Goal: Check status: Check status

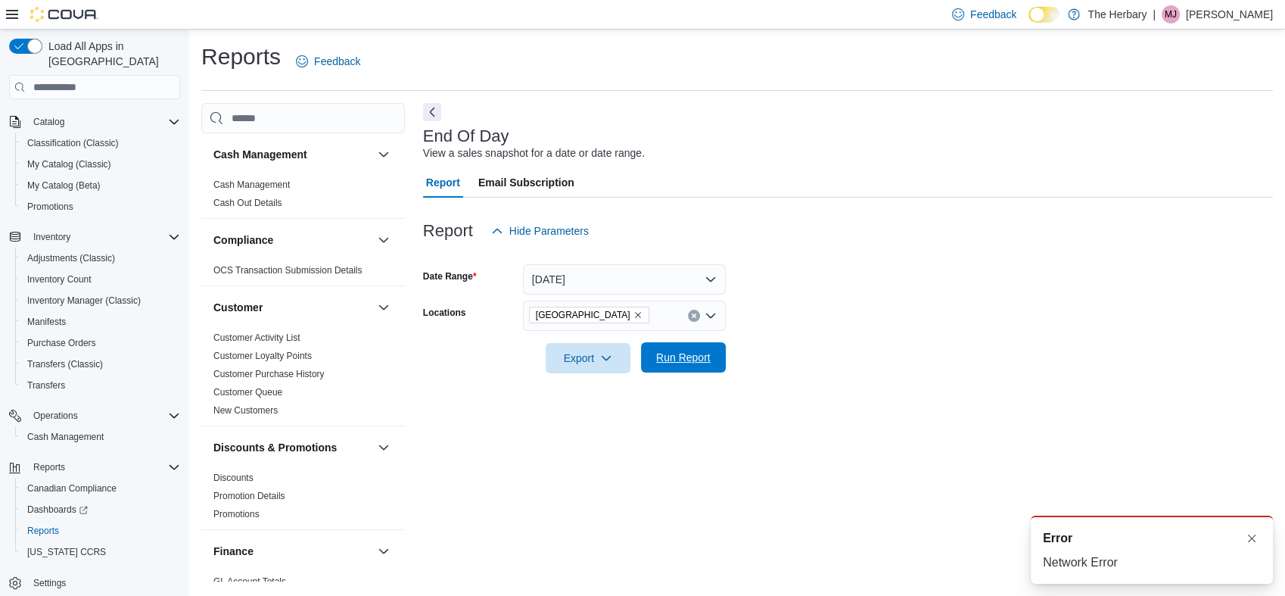
click at [700, 364] on span "Run Report" at bounding box center [683, 357] width 54 height 15
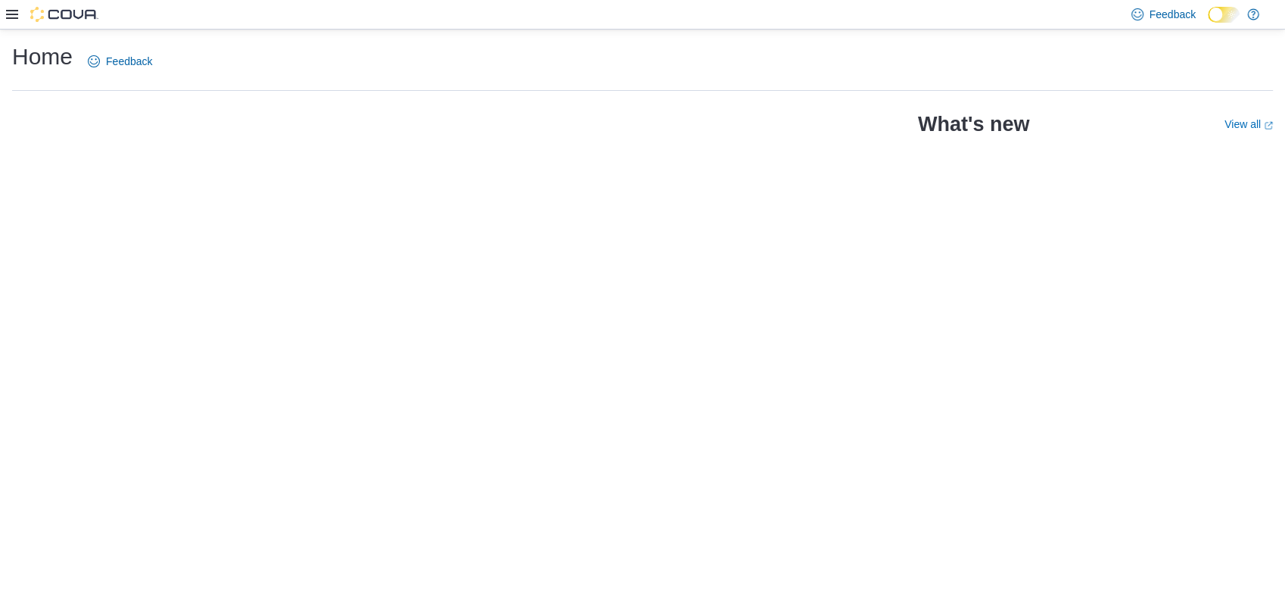
click at [816, 365] on div "Home Feedback What's new View all (opens in a new tab or window)" at bounding box center [642, 313] width 1285 height 566
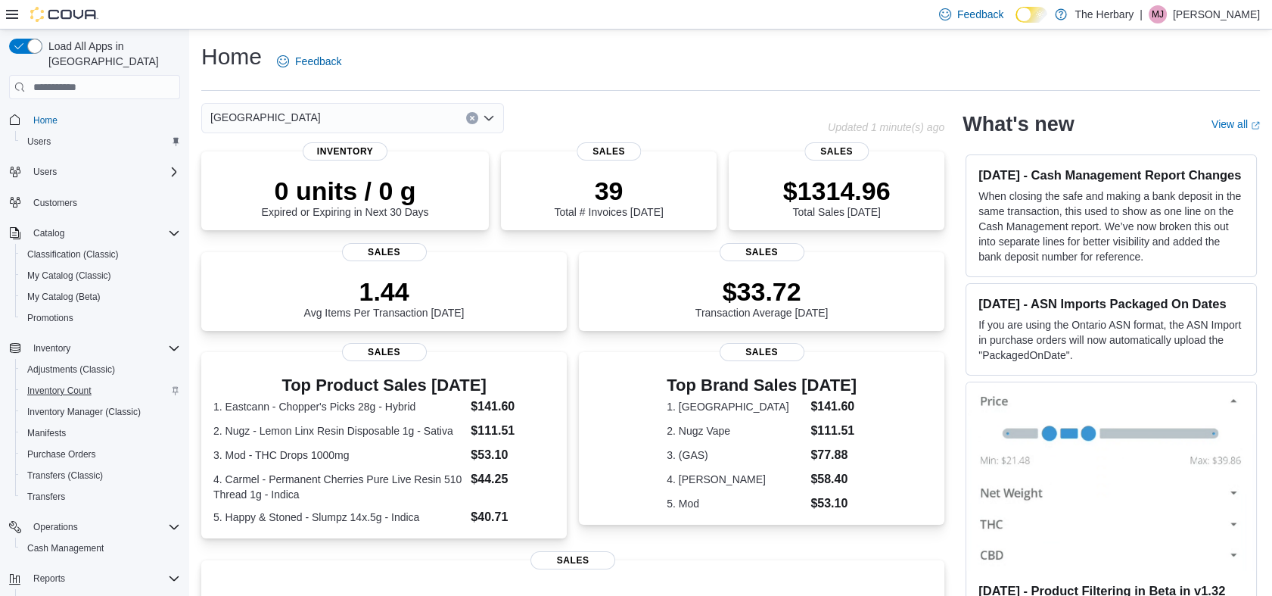
scroll to position [111, 0]
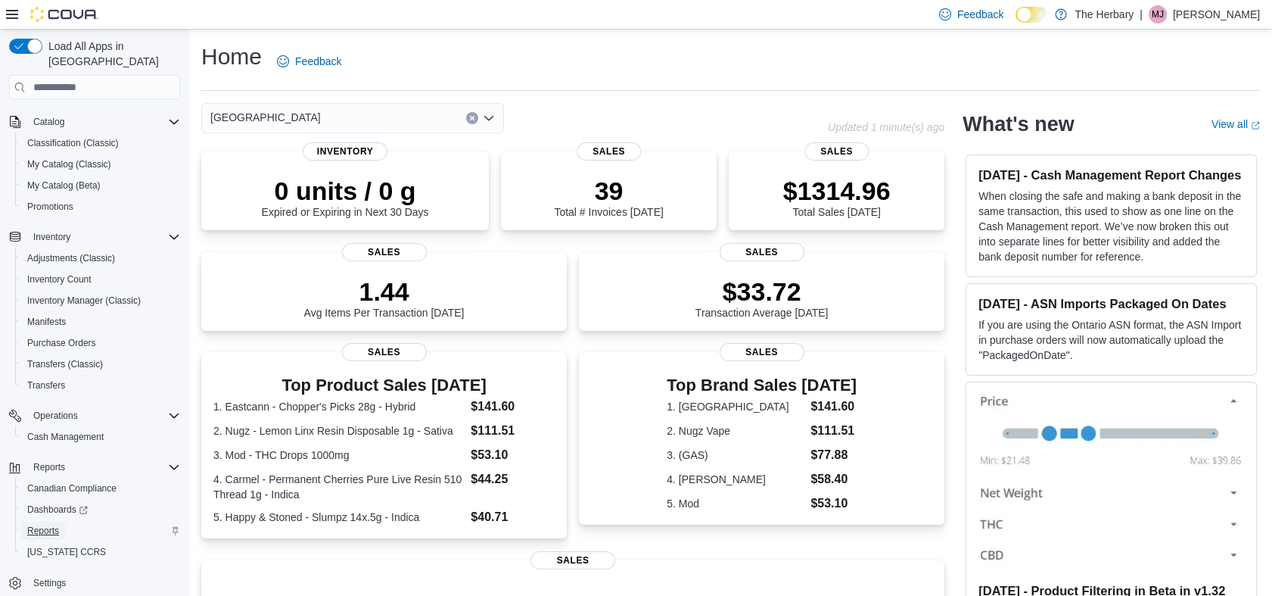
click at [50, 524] on span "Reports" at bounding box center [43, 530] width 32 height 12
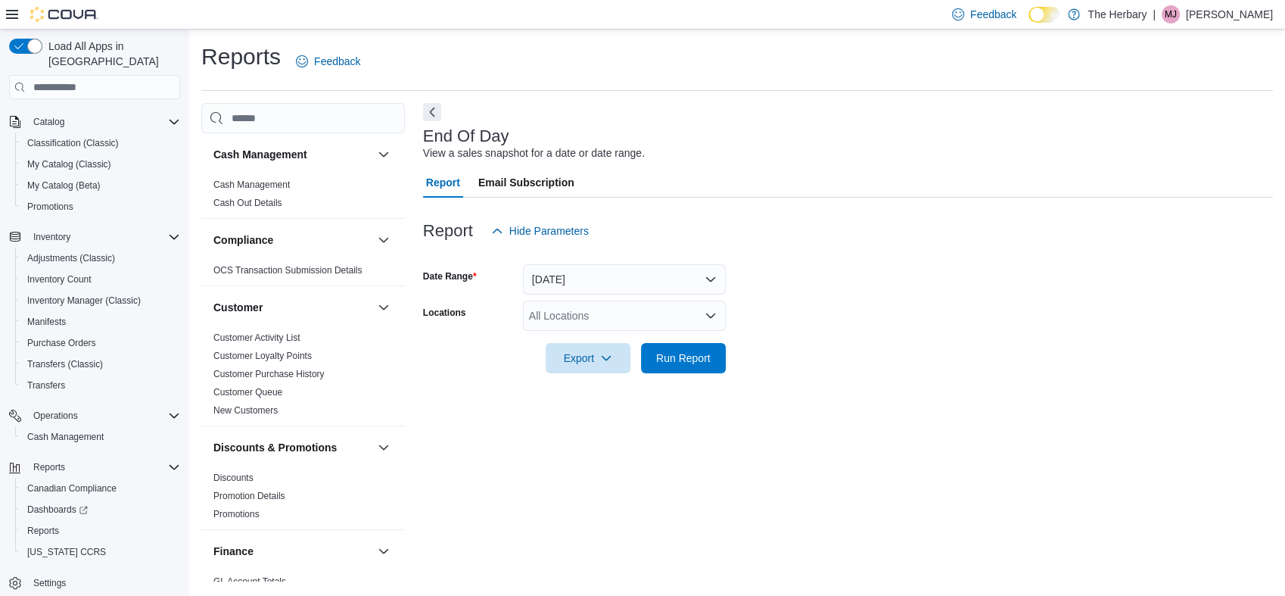
click at [678, 376] on div at bounding box center [848, 382] width 850 height 18
click at [683, 363] on span "Run Report" at bounding box center [683, 357] width 54 height 15
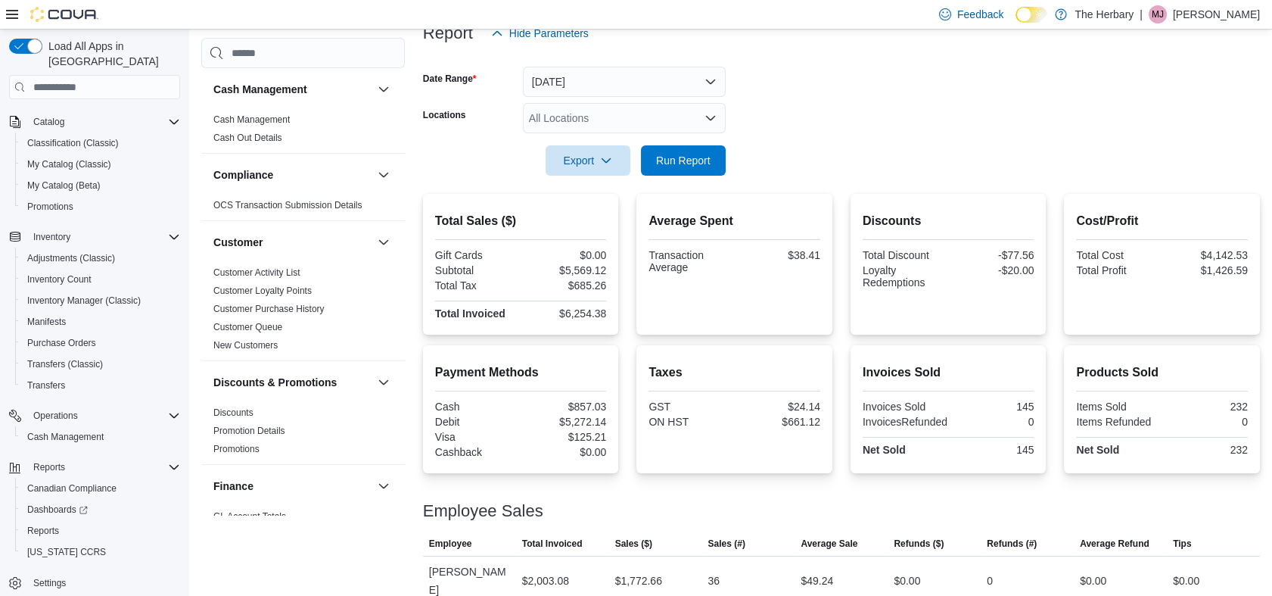
scroll to position [406, 0]
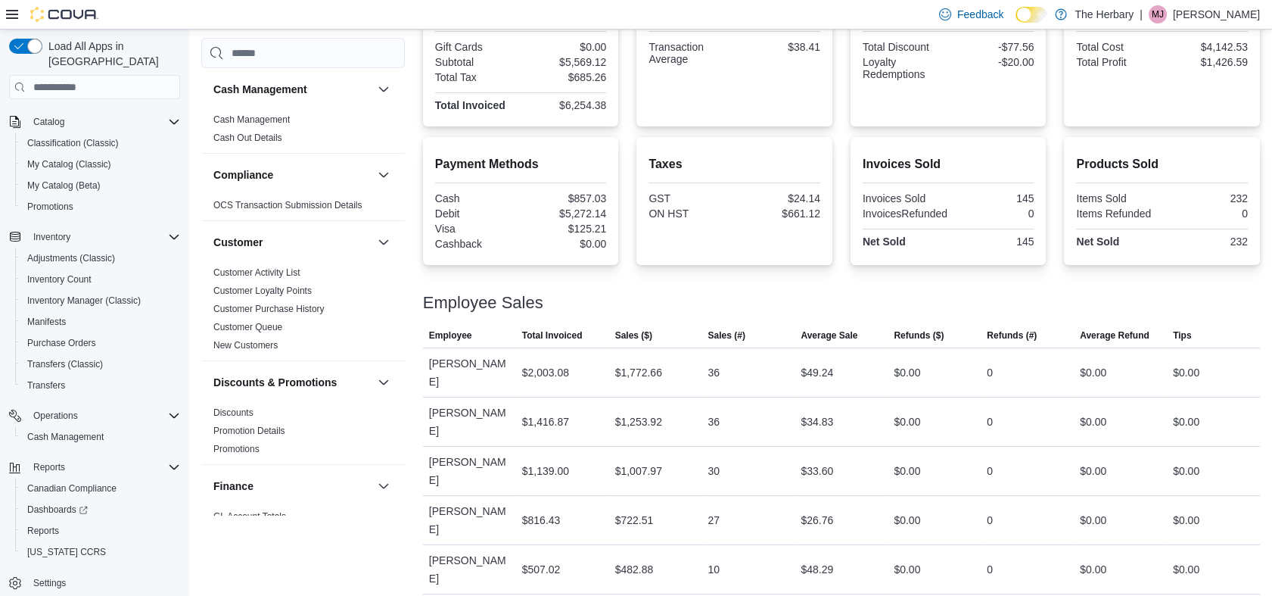
click at [857, 333] on span "Average Sale" at bounding box center [829, 335] width 57 height 12
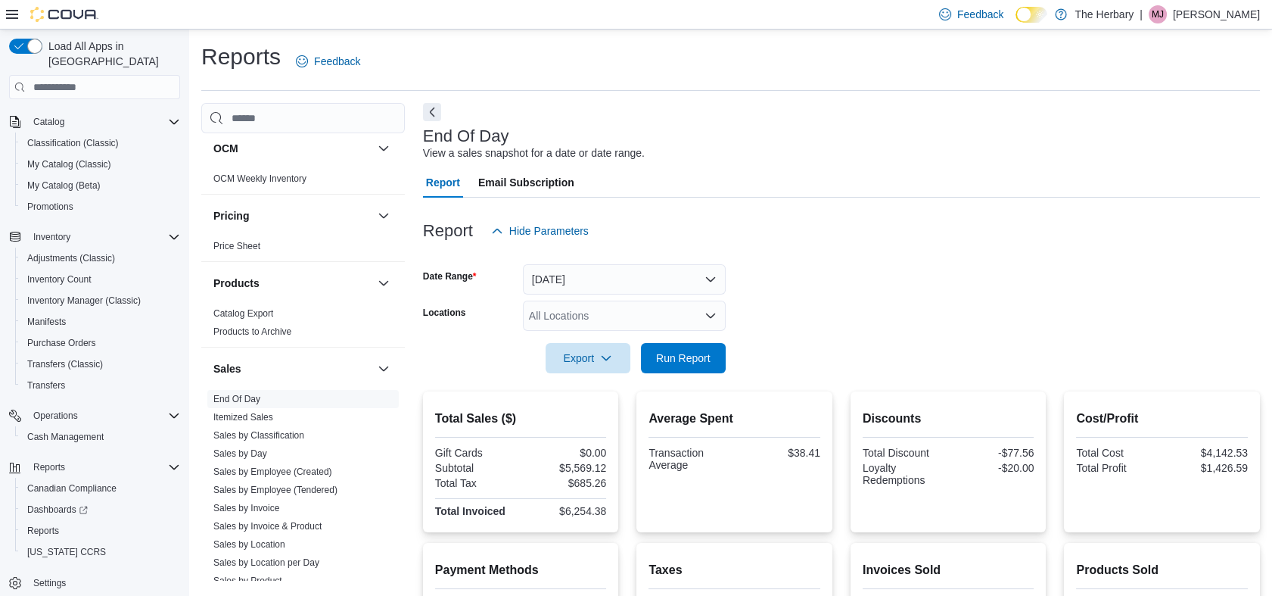
scroll to position [914, 0]
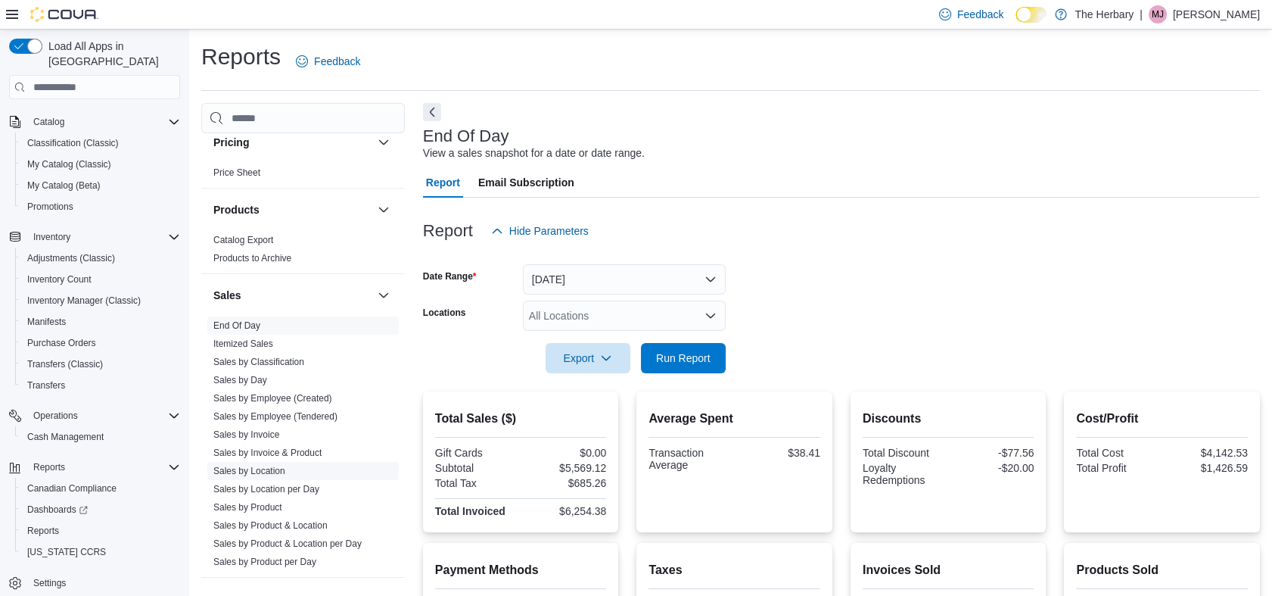
click at [266, 468] on link "Sales by Location" at bounding box center [249, 470] width 72 height 11
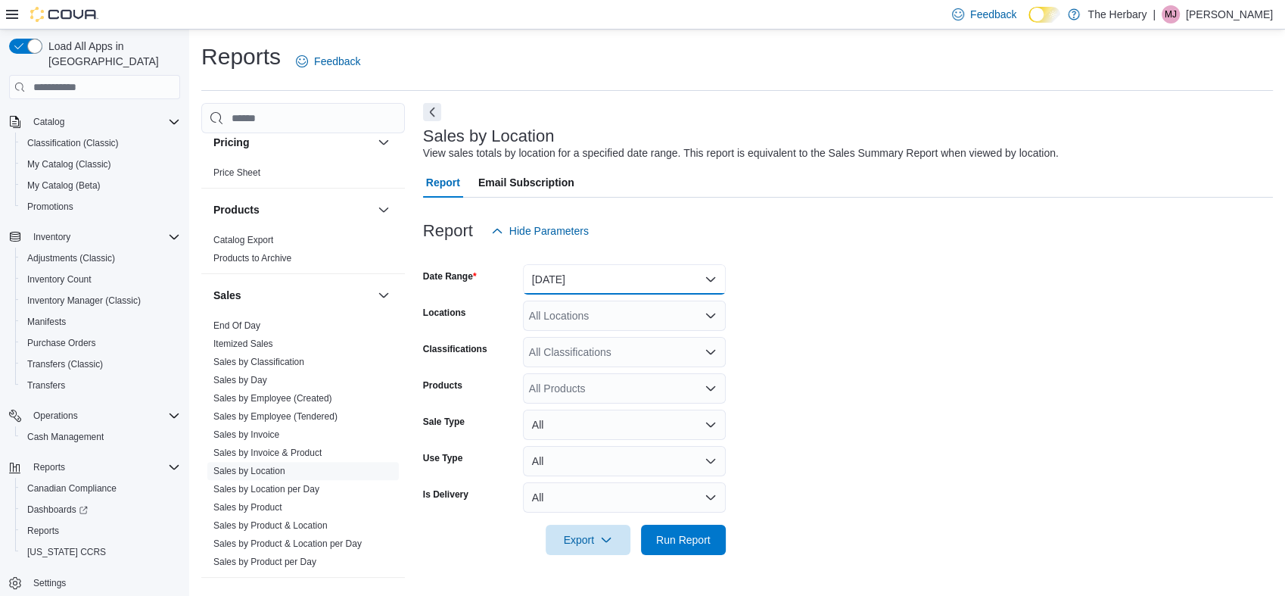
click at [625, 281] on button "[DATE]" at bounding box center [624, 279] width 203 height 30
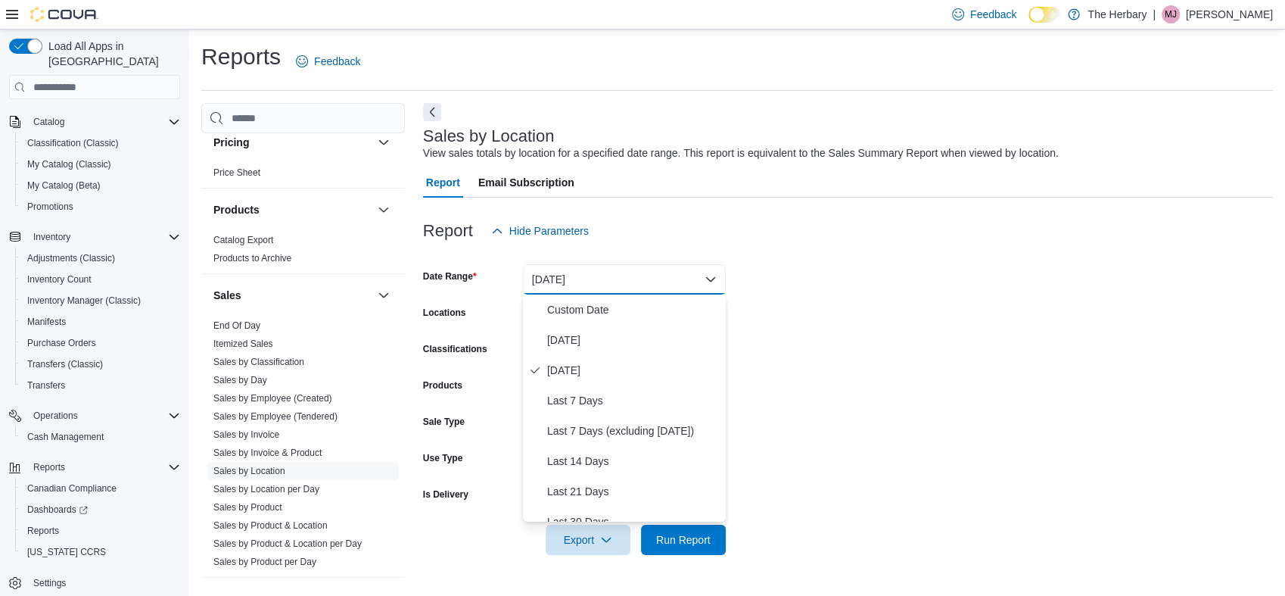
click at [784, 287] on form "Date Range [DATE] Locations All Locations Classifications All Classifications P…" at bounding box center [848, 400] width 850 height 309
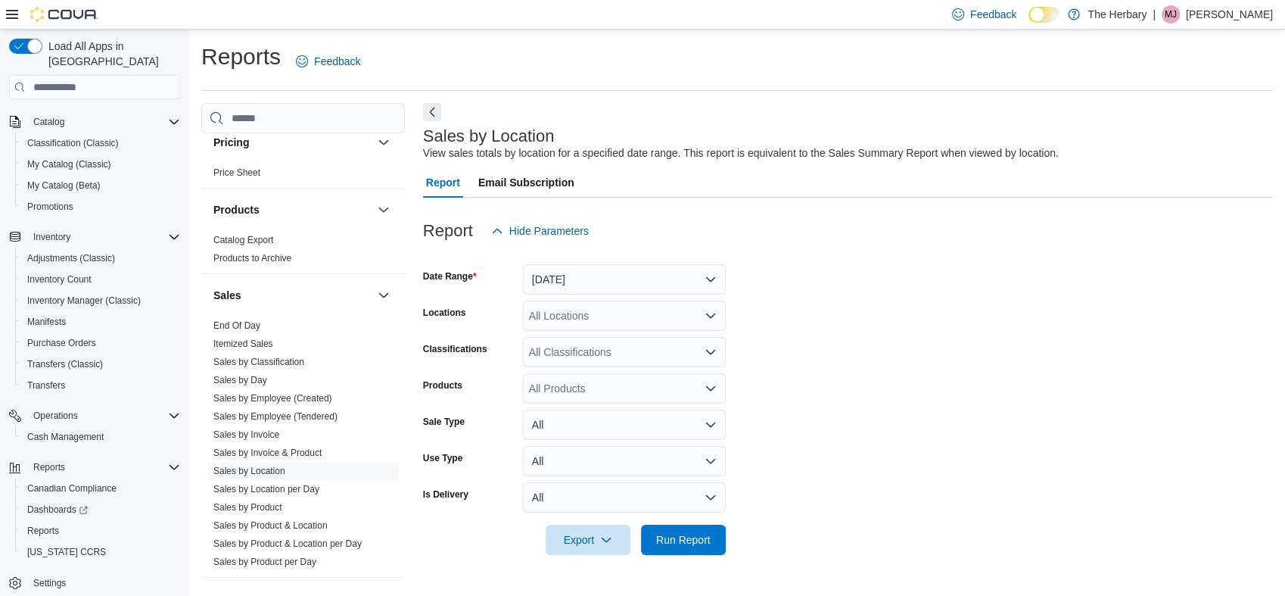
click at [704, 517] on div at bounding box center [848, 518] width 850 height 12
click at [702, 541] on span "Run Report" at bounding box center [683, 538] width 54 height 15
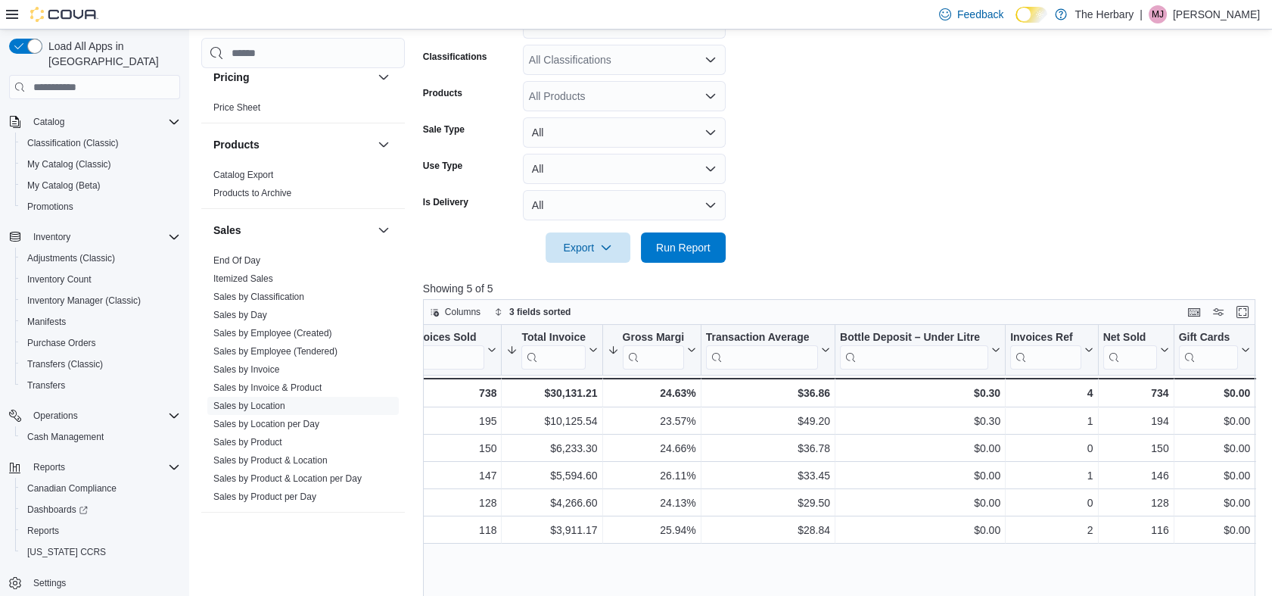
scroll to position [124, 0]
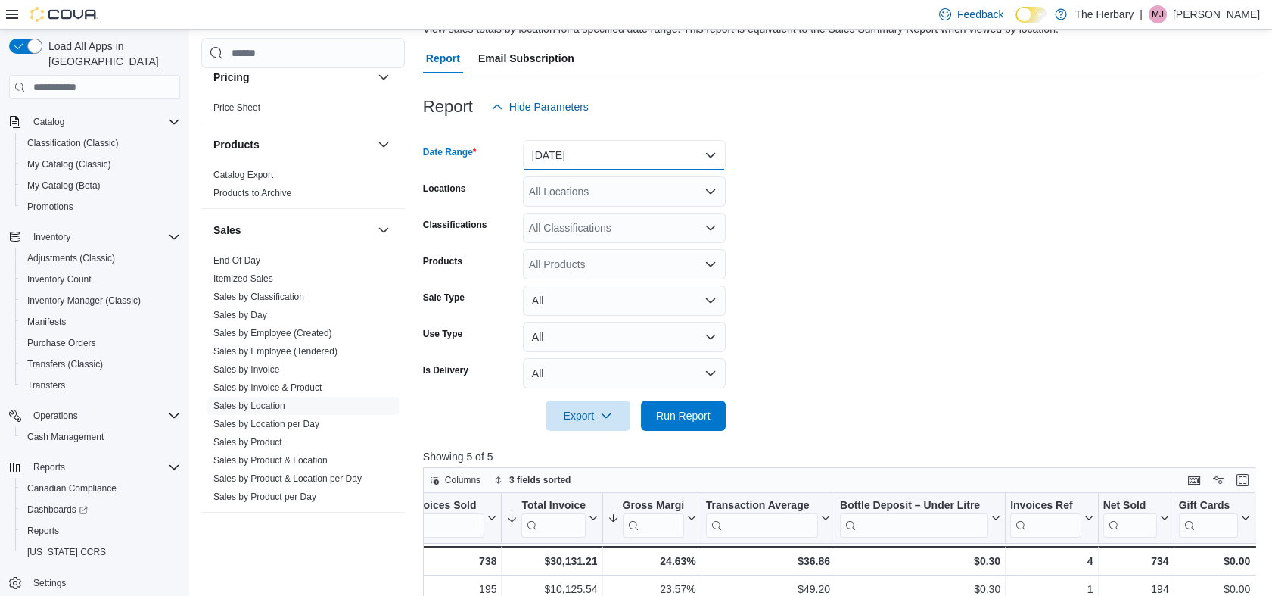
click at [642, 145] on button "[DATE]" at bounding box center [624, 155] width 203 height 30
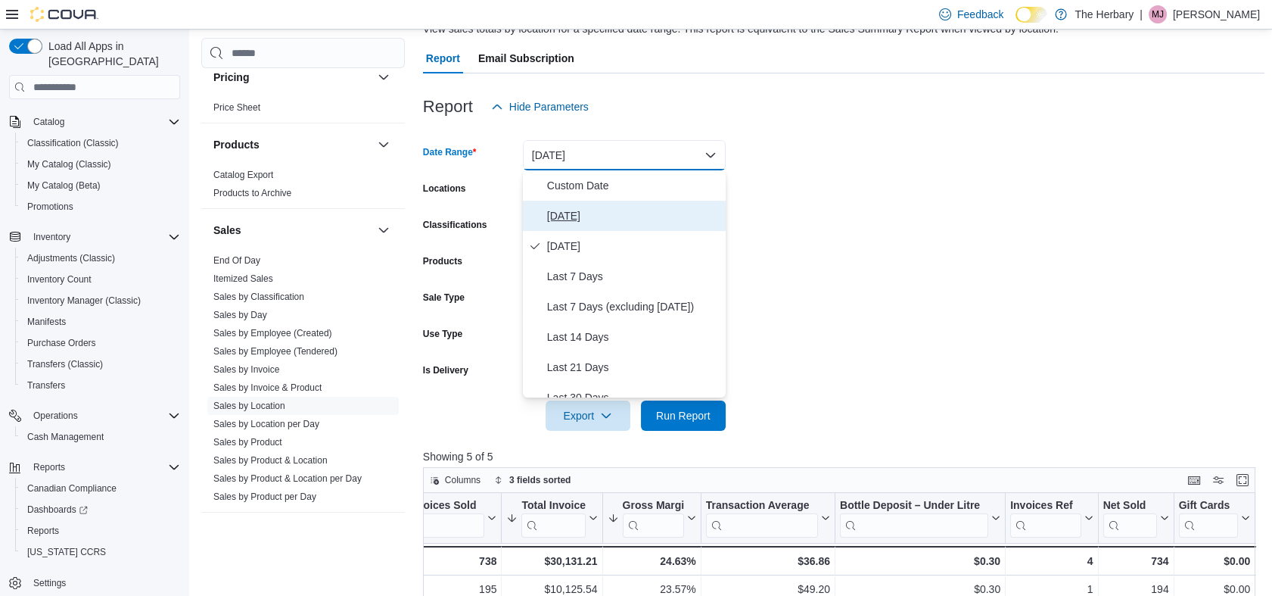
click at [581, 210] on span "[DATE]" at bounding box center [633, 216] width 173 height 18
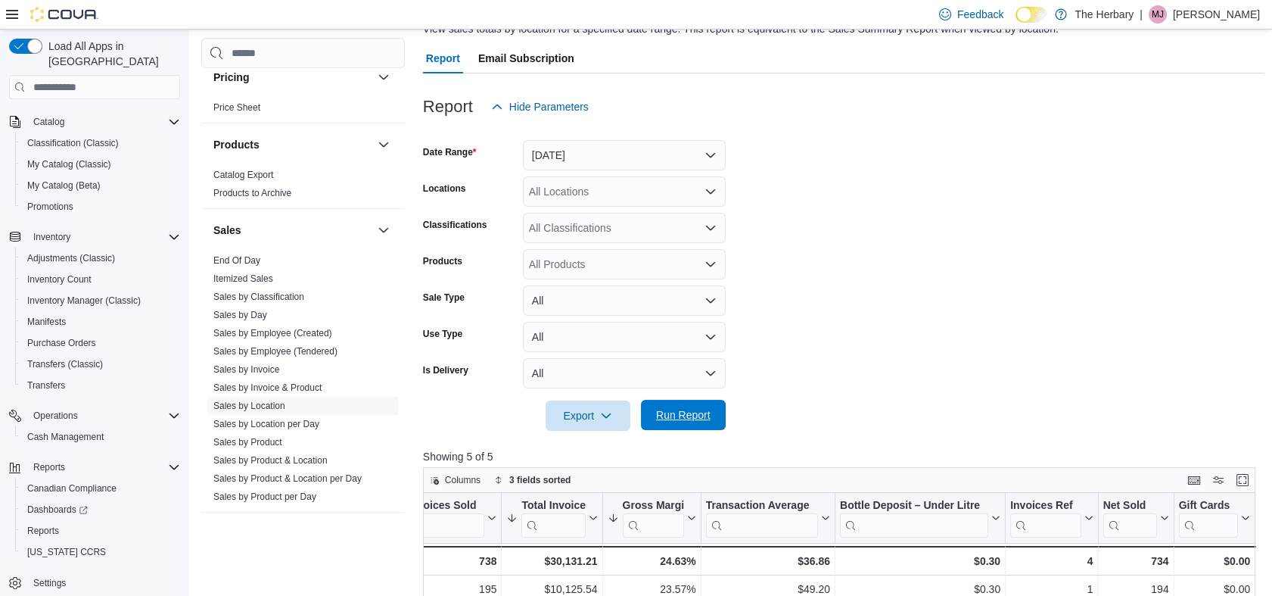
click at [696, 425] on span "Run Report" at bounding box center [683, 415] width 67 height 30
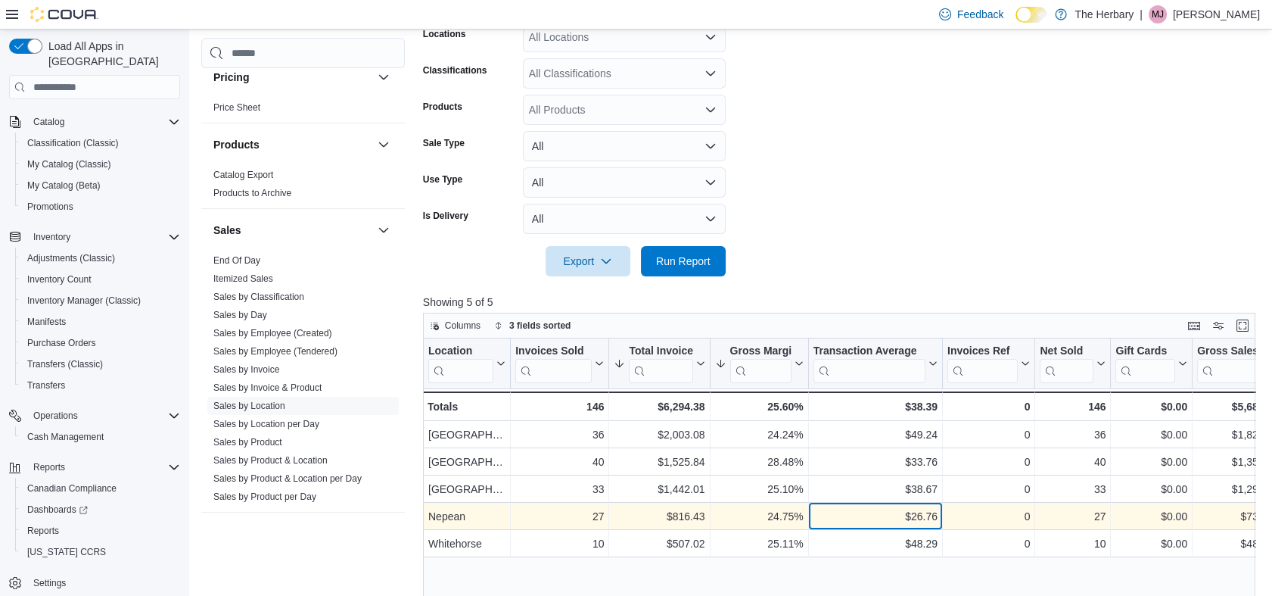
click at [811, 513] on div "$26.76 - Transaction Average, column 5, row 4" at bounding box center [876, 516] width 134 height 27
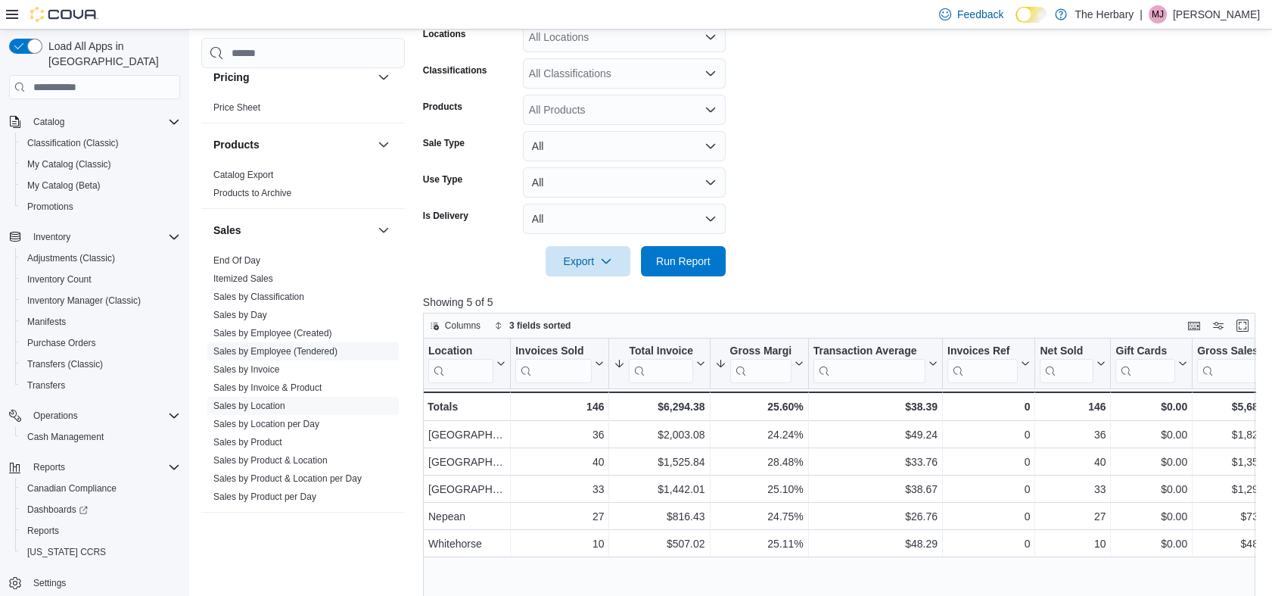
click at [266, 346] on link "Sales by Employee (Tendered)" at bounding box center [275, 351] width 124 height 11
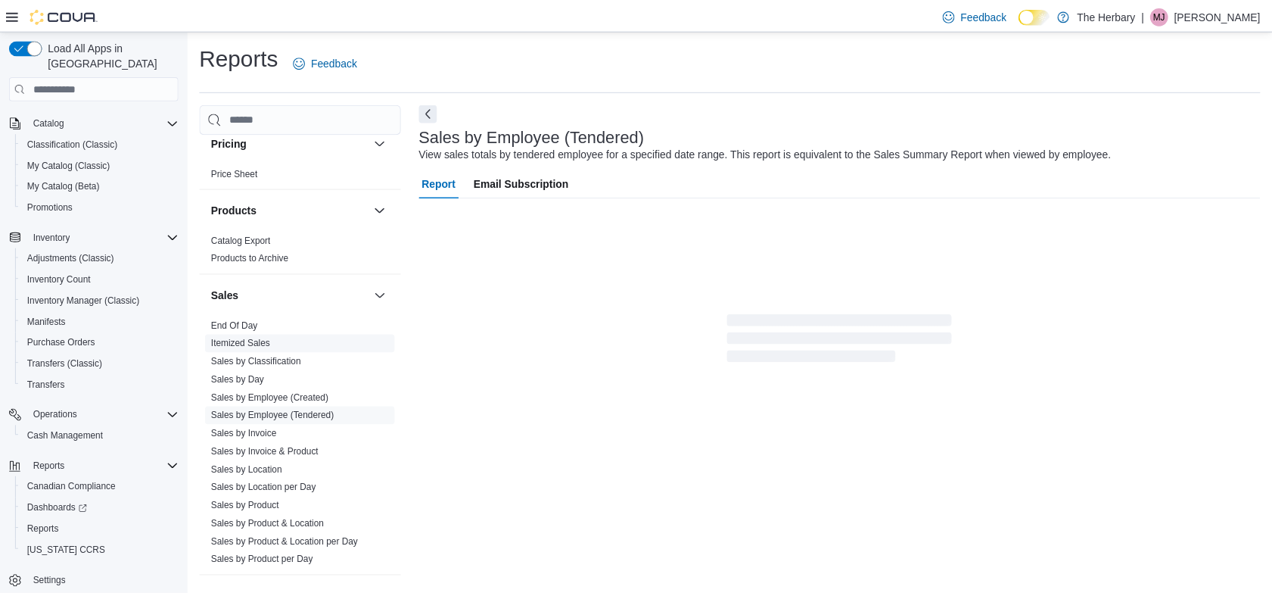
scroll to position [26, 0]
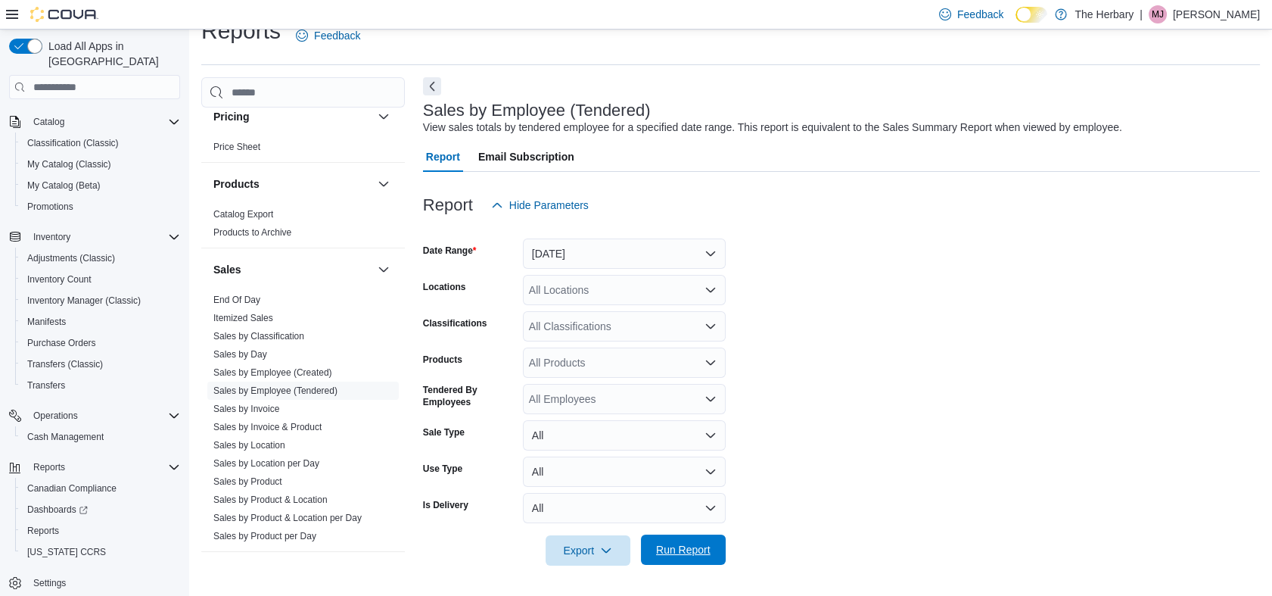
click at [681, 561] on span "Run Report" at bounding box center [683, 549] width 67 height 30
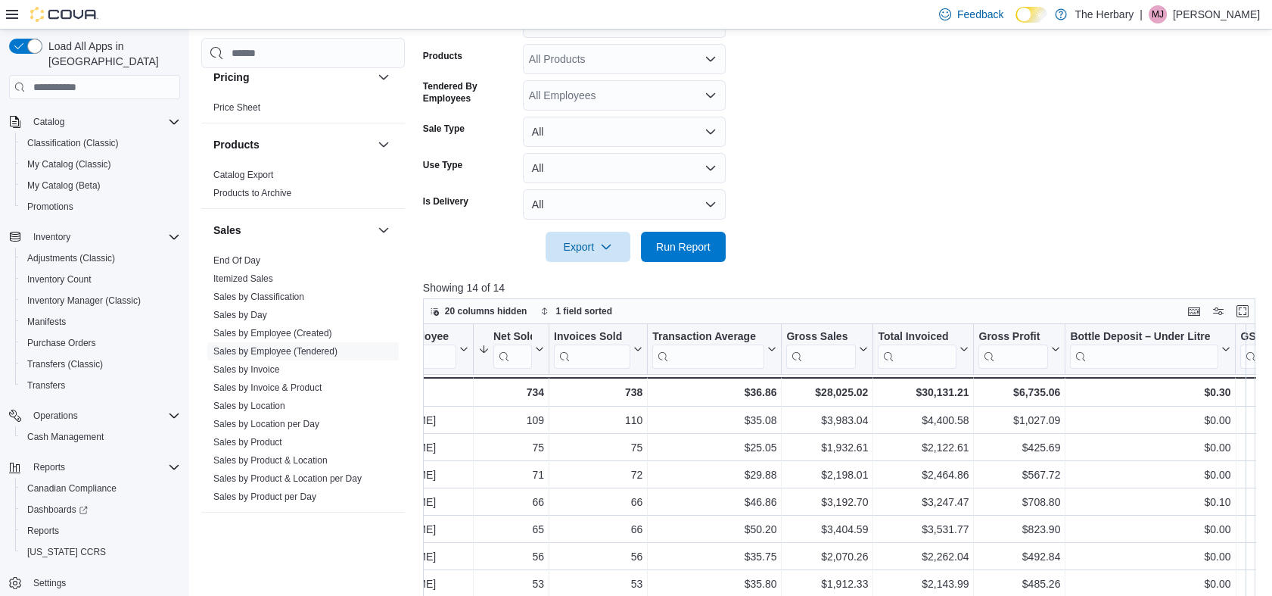
scroll to position [0, 135]
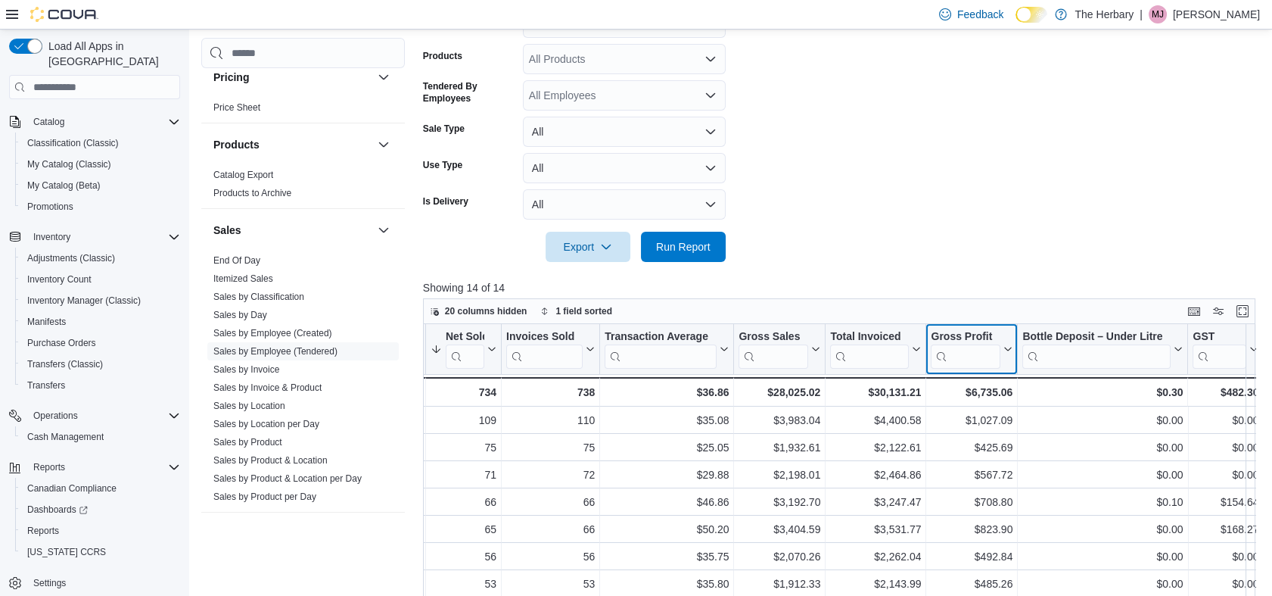
click at [1000, 347] on icon at bounding box center [1006, 348] width 12 height 9
click at [932, 424] on icon "button" at bounding box center [931, 425] width 12 height 12
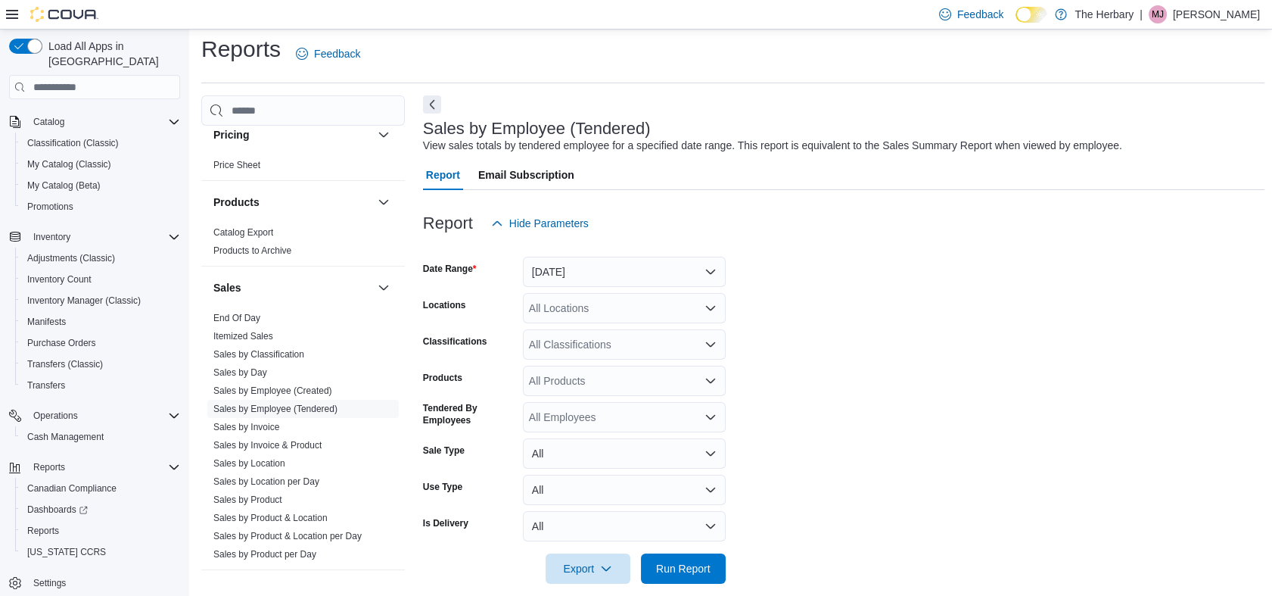
scroll to position [6, 0]
click at [581, 275] on button "[DATE]" at bounding box center [624, 273] width 203 height 30
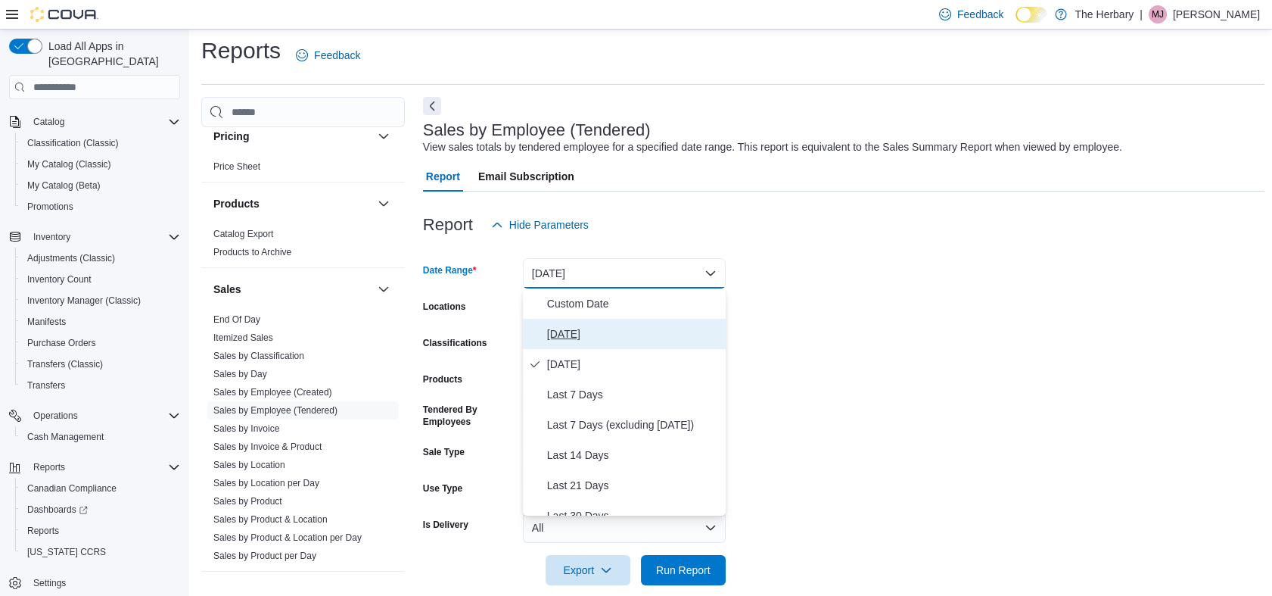
click at [571, 336] on span "[DATE]" at bounding box center [633, 334] width 173 height 18
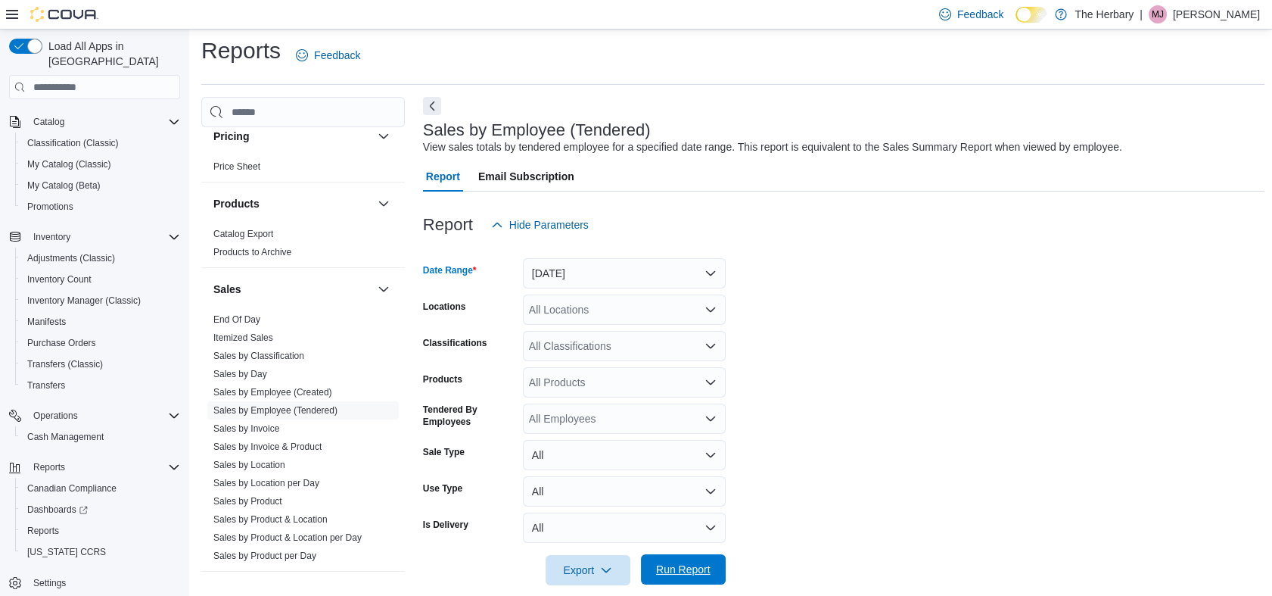
click at [693, 568] on span "Run Report" at bounding box center [683, 568] width 54 height 15
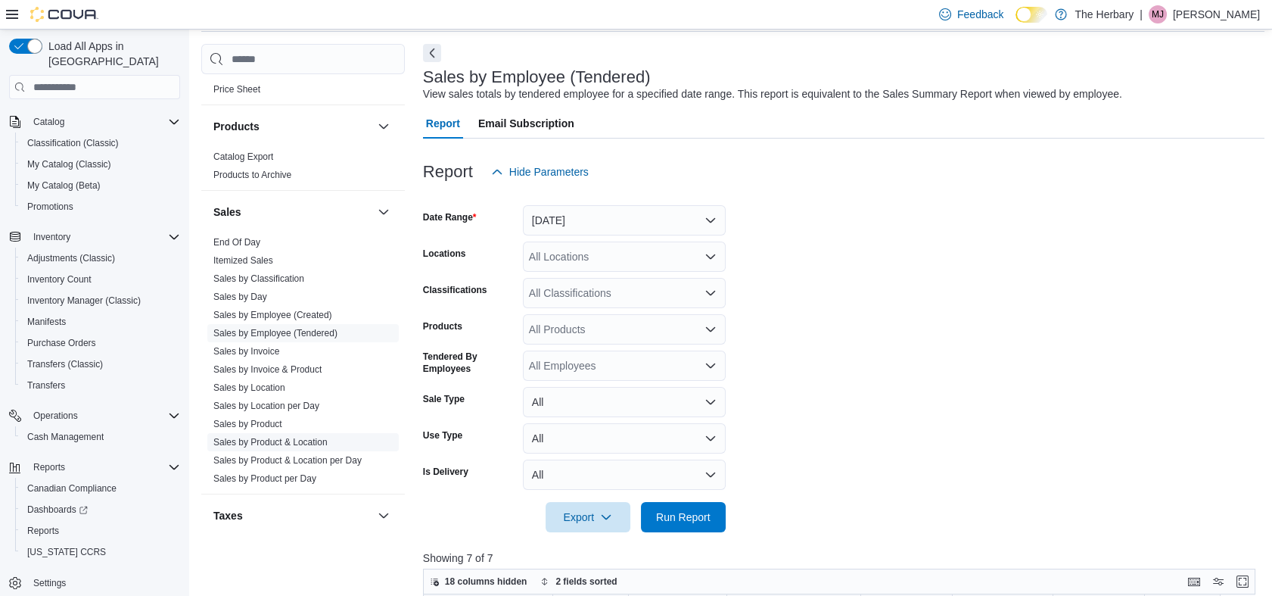
scroll to position [938, 0]
click at [307, 318] on link "Sales by Employee (Created)" at bounding box center [272, 314] width 119 height 11
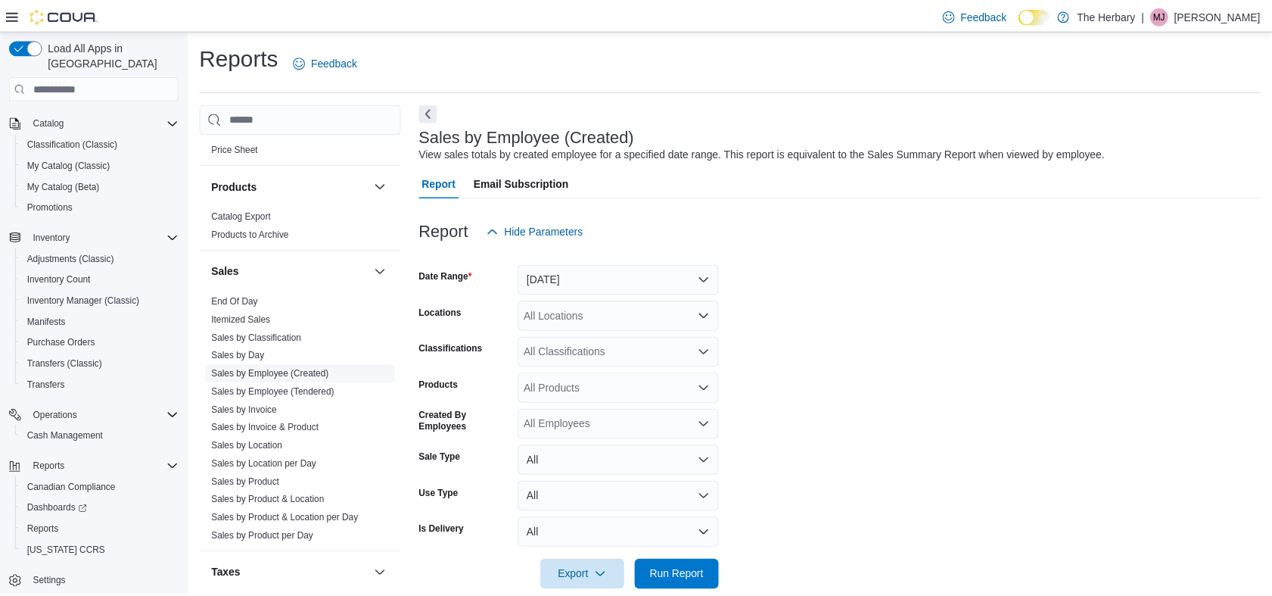
scroll to position [26, 0]
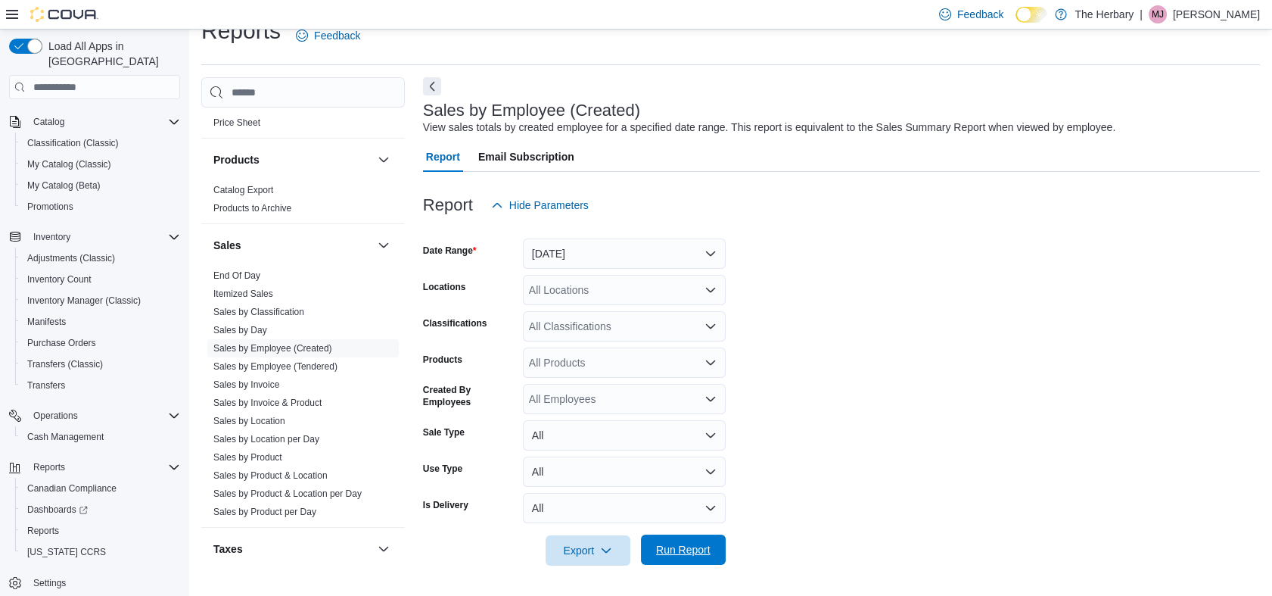
click at [660, 549] on span "Run Report" at bounding box center [683, 549] width 54 height 15
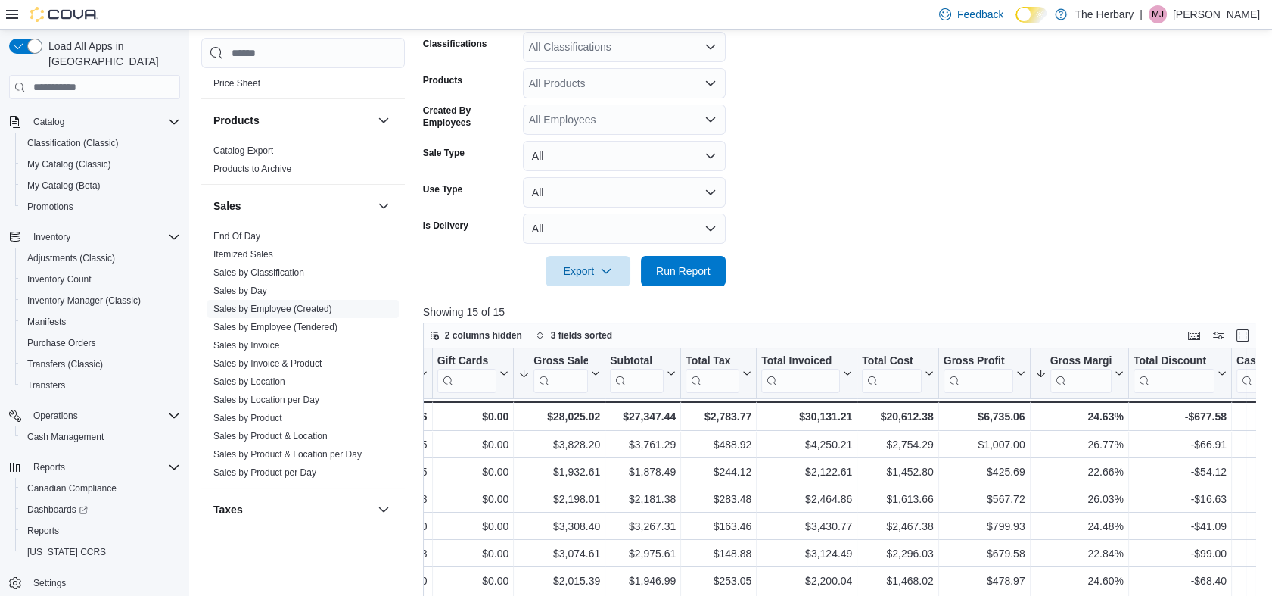
scroll to position [0, 791]
click at [1115, 374] on icon at bounding box center [1118, 373] width 12 height 9
click at [1093, 446] on span "Sort High-Low" at bounding box center [1090, 449] width 58 height 12
click at [1141, 264] on form "Date Range [DATE] Locations All Locations Classifications All Classifications P…" at bounding box center [843, 113] width 841 height 345
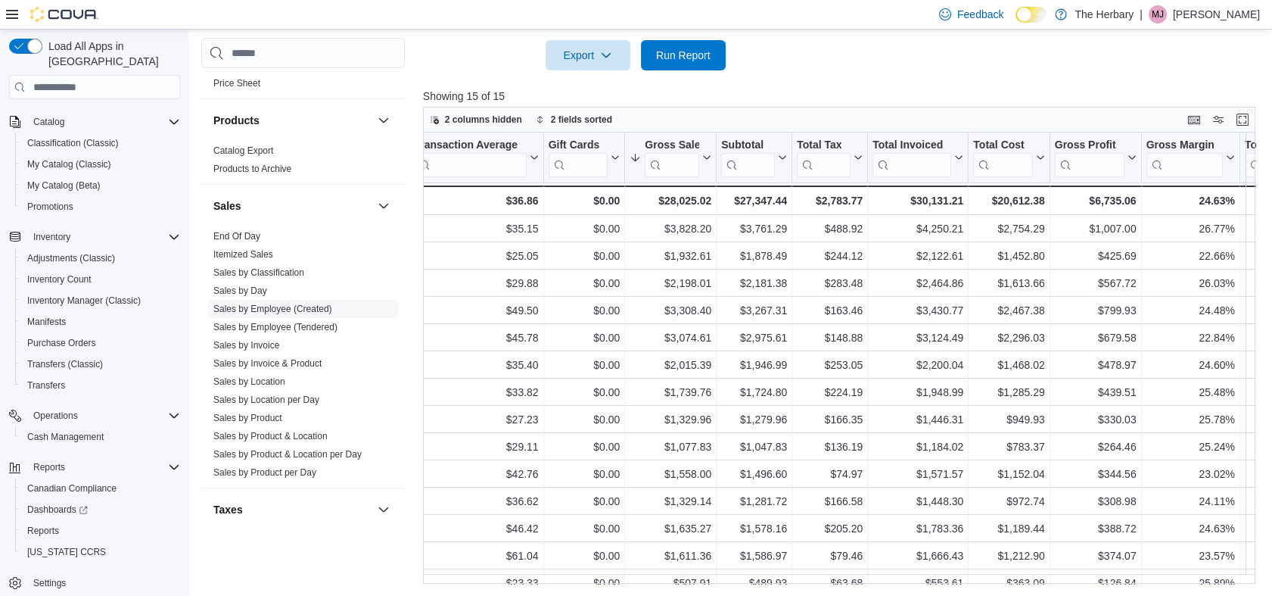
scroll to position [0, 680]
click at [1224, 155] on icon at bounding box center [1229, 157] width 12 height 9
click at [1180, 236] on span "Sort High-Low" at bounding box center [1200, 234] width 58 height 12
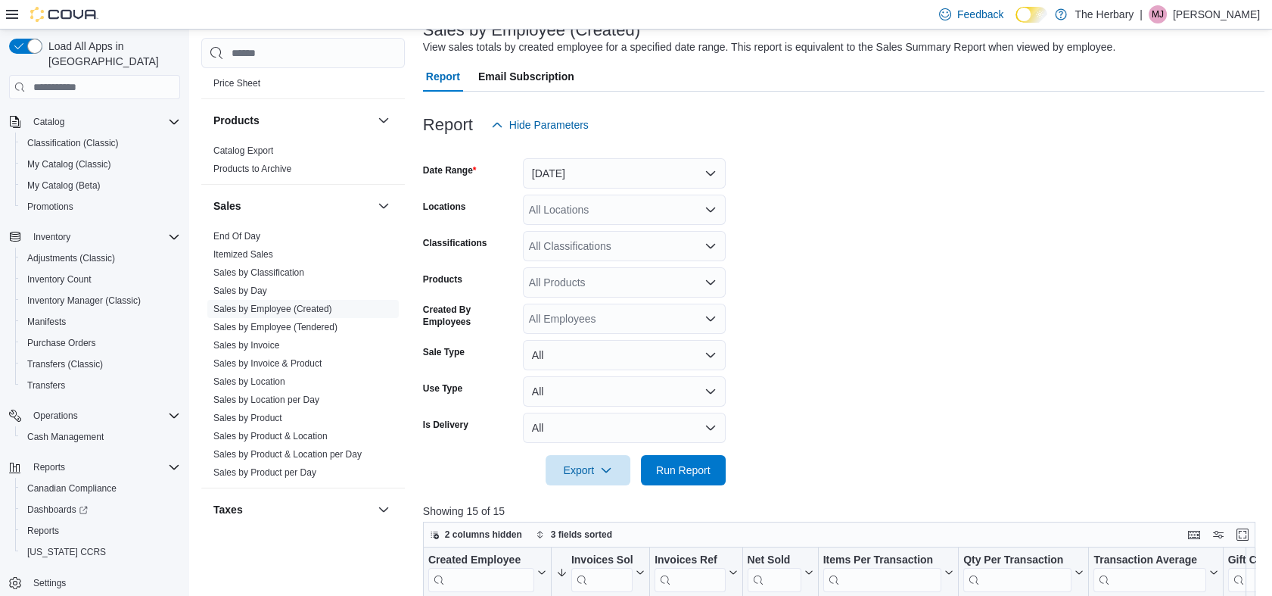
scroll to position [104, 0]
click at [660, 180] on button "[DATE]" at bounding box center [624, 175] width 203 height 30
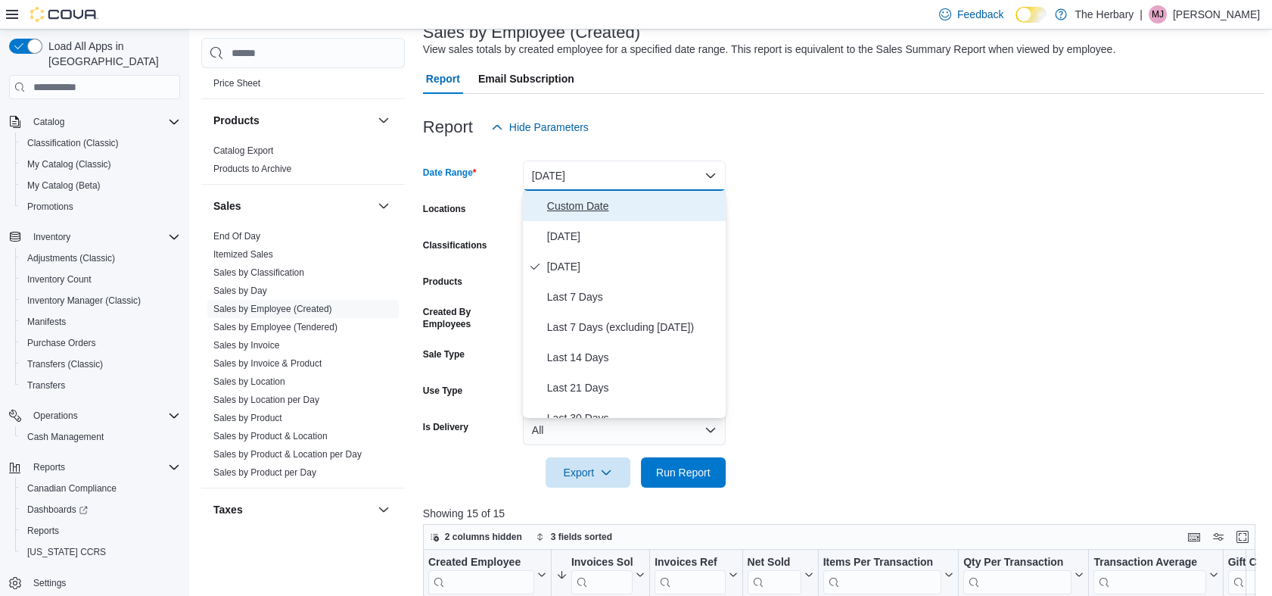
click at [596, 200] on span "Custom Date" at bounding box center [633, 206] width 173 height 18
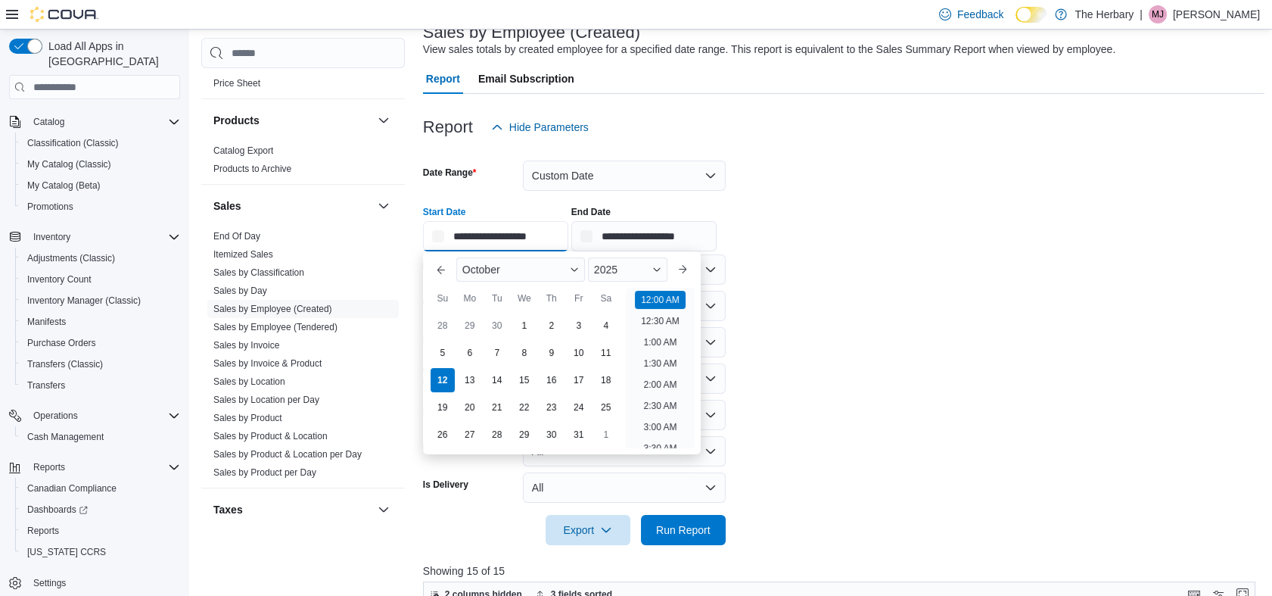
click at [512, 228] on input "**********" at bounding box center [495, 236] width 145 height 30
click at [578, 328] on div "3" at bounding box center [578, 326] width 26 height 26
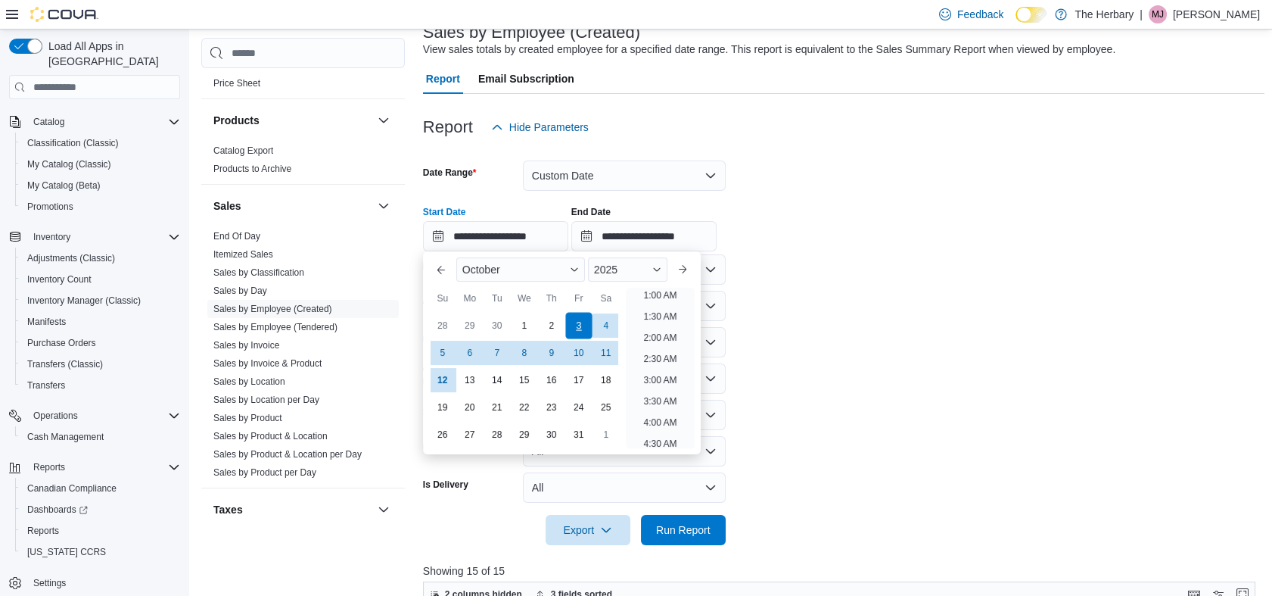
scroll to position [3, 0]
click at [448, 356] on div "5" at bounding box center [442, 353] width 26 height 26
click at [568, 323] on div "3" at bounding box center [578, 326] width 26 height 26
click at [441, 347] on div "5" at bounding box center [442, 353] width 26 height 26
click at [824, 229] on div "**********" at bounding box center [843, 223] width 841 height 58
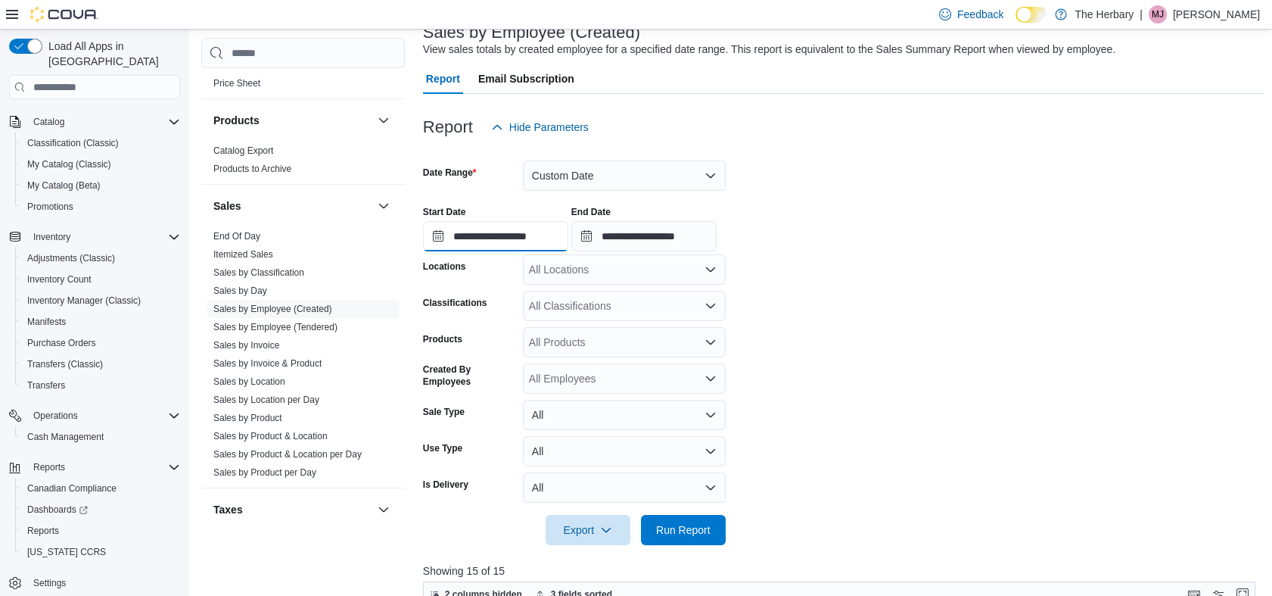
click at [552, 225] on input "**********" at bounding box center [495, 236] width 145 height 30
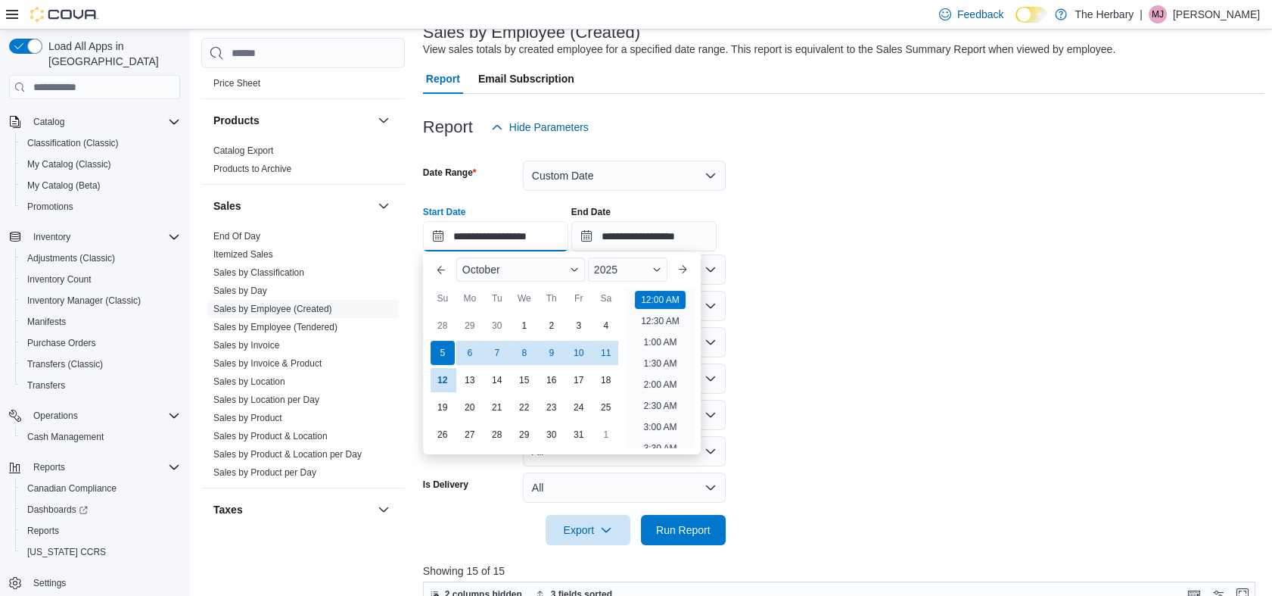
scroll to position [47, 0]
click at [579, 327] on div "3" at bounding box center [578, 326] width 26 height 26
type input "**********"
click at [804, 217] on div "**********" at bounding box center [843, 223] width 841 height 58
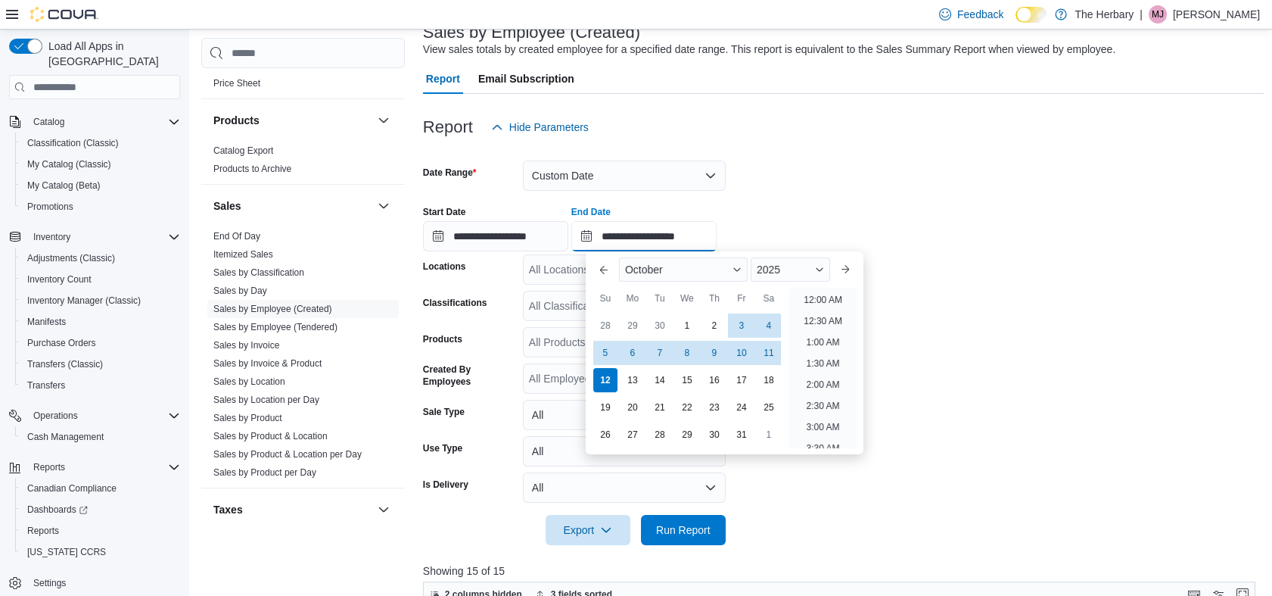
click at [716, 222] on input "**********" at bounding box center [643, 236] width 145 height 30
click at [603, 356] on div "5" at bounding box center [605, 353] width 26 height 26
type input "**********"
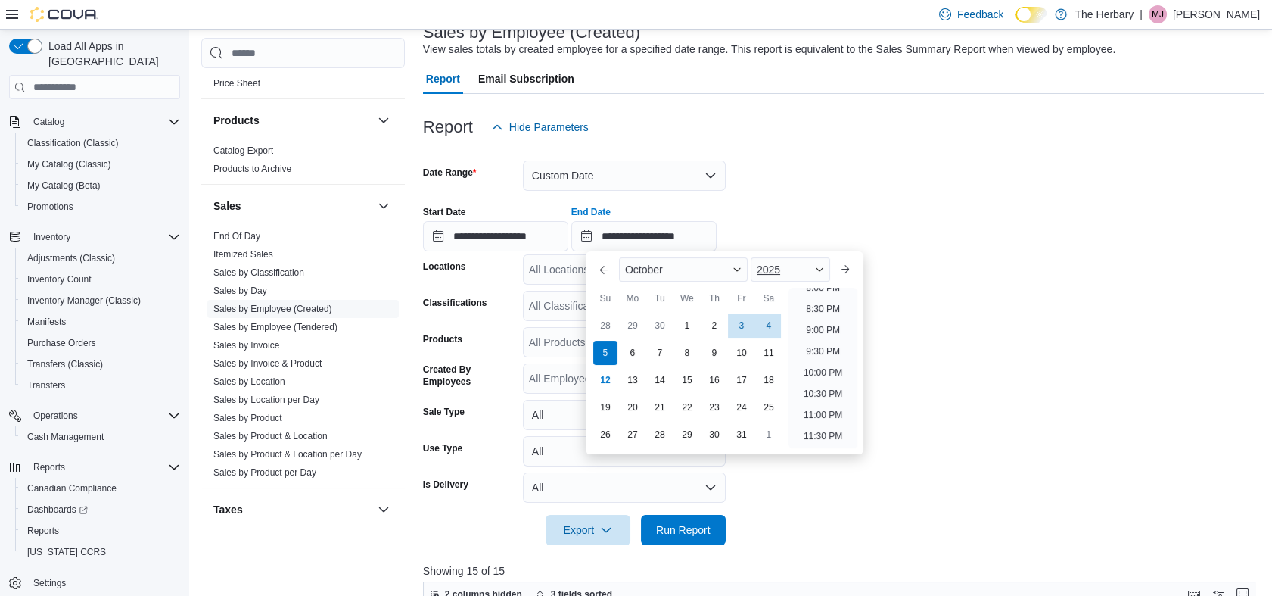
click at [830, 260] on div "2025" at bounding box center [790, 269] width 79 height 24
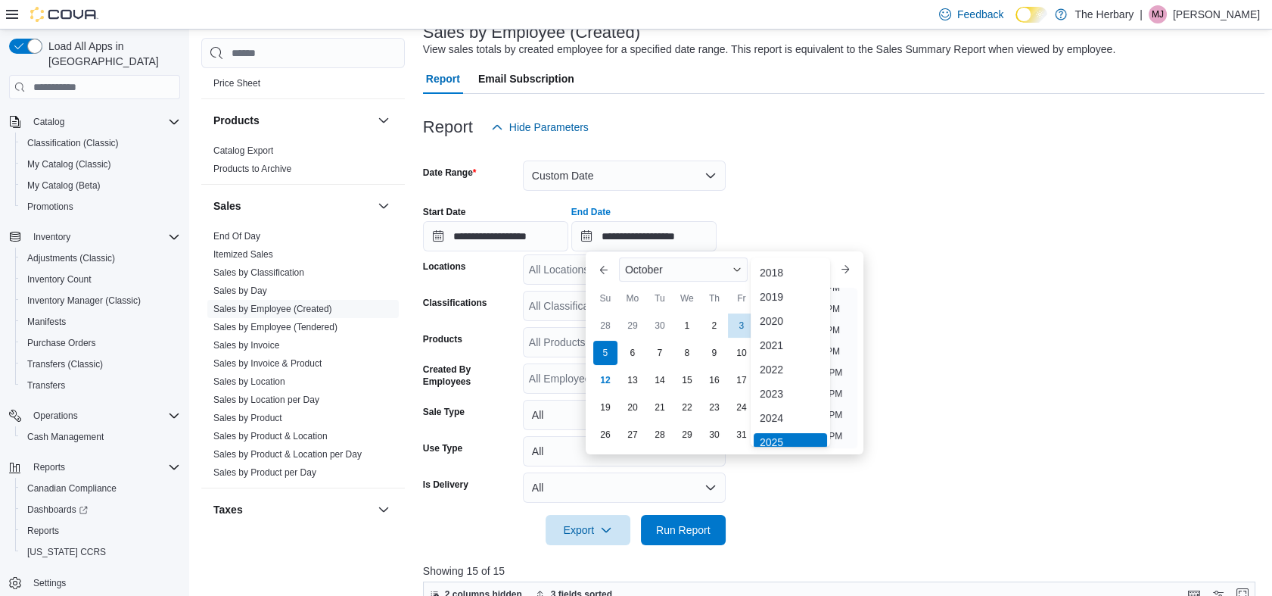
scroll to position [5, 0]
click at [827, 229] on div "**********" at bounding box center [843, 223] width 841 height 58
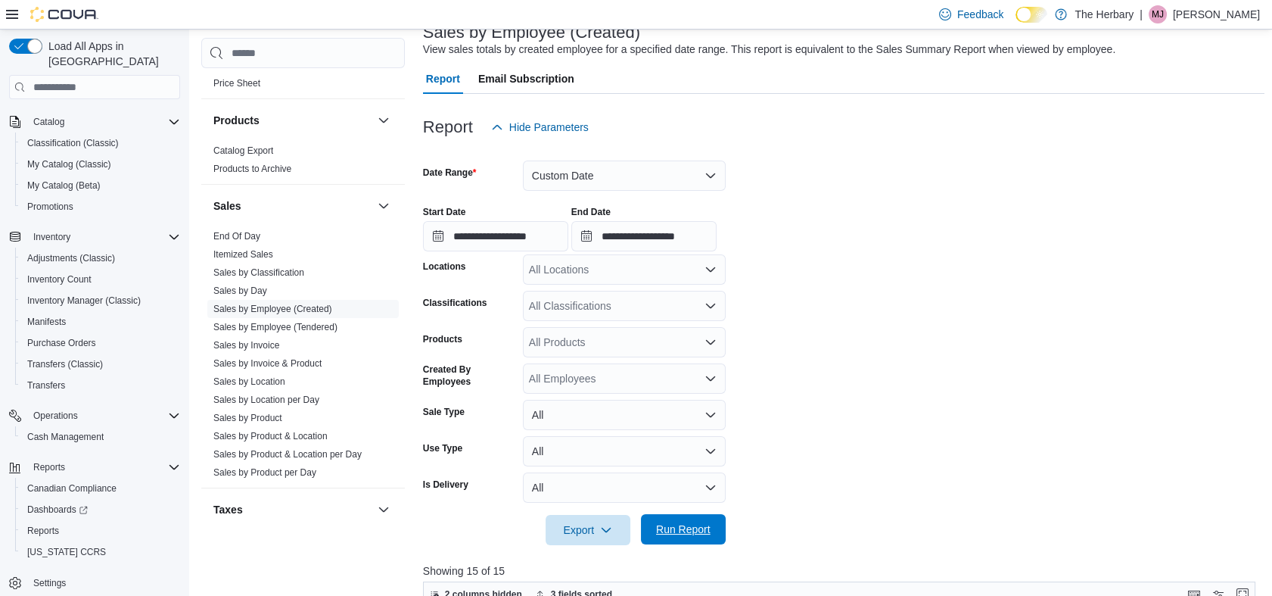
click at [690, 533] on span "Run Report" at bounding box center [683, 528] width 54 height 15
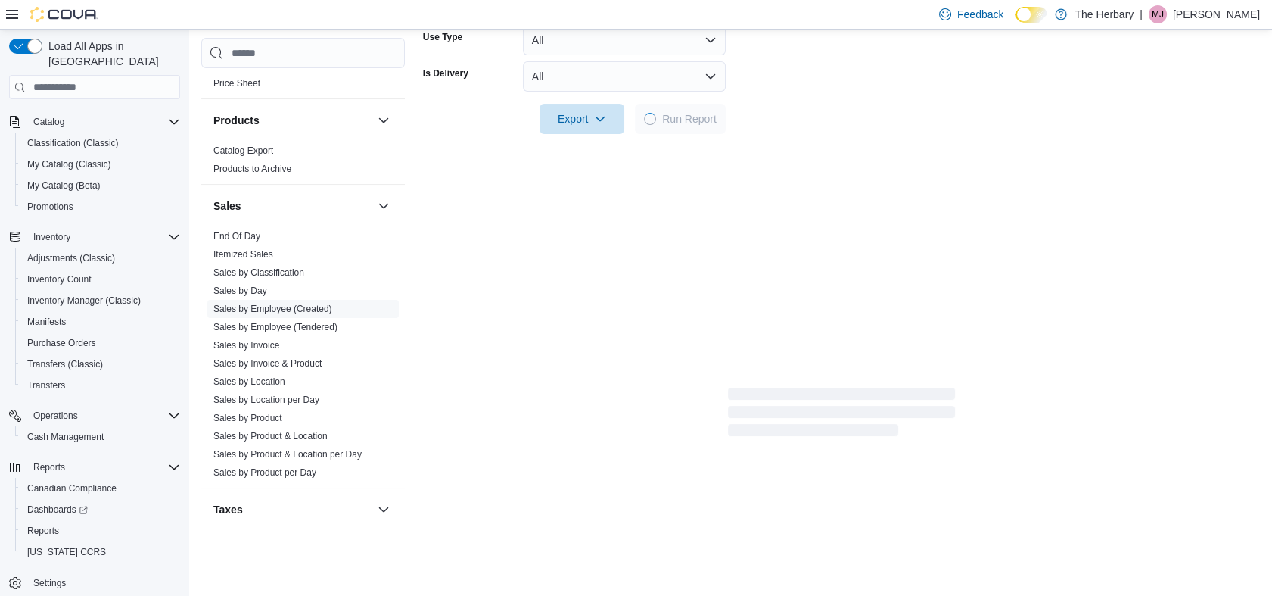
scroll to position [516, 0]
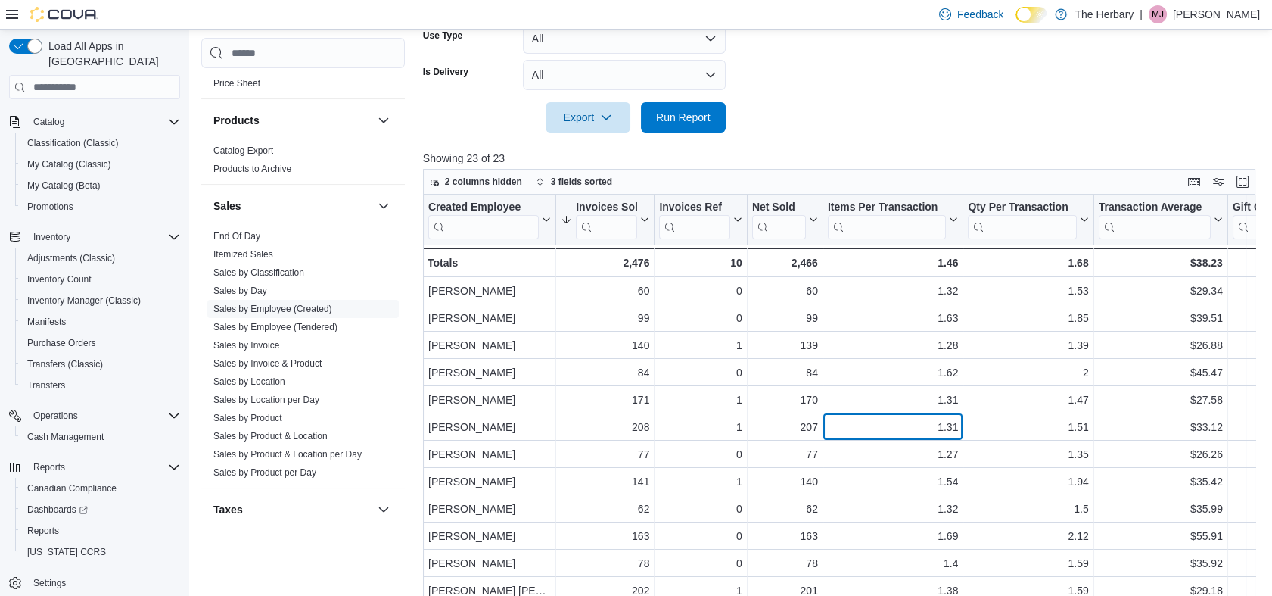
click at [904, 425] on div "1.31" at bounding box center [893, 427] width 131 height 18
click at [963, 155] on p "Showing 23 of 23" at bounding box center [843, 158] width 841 height 15
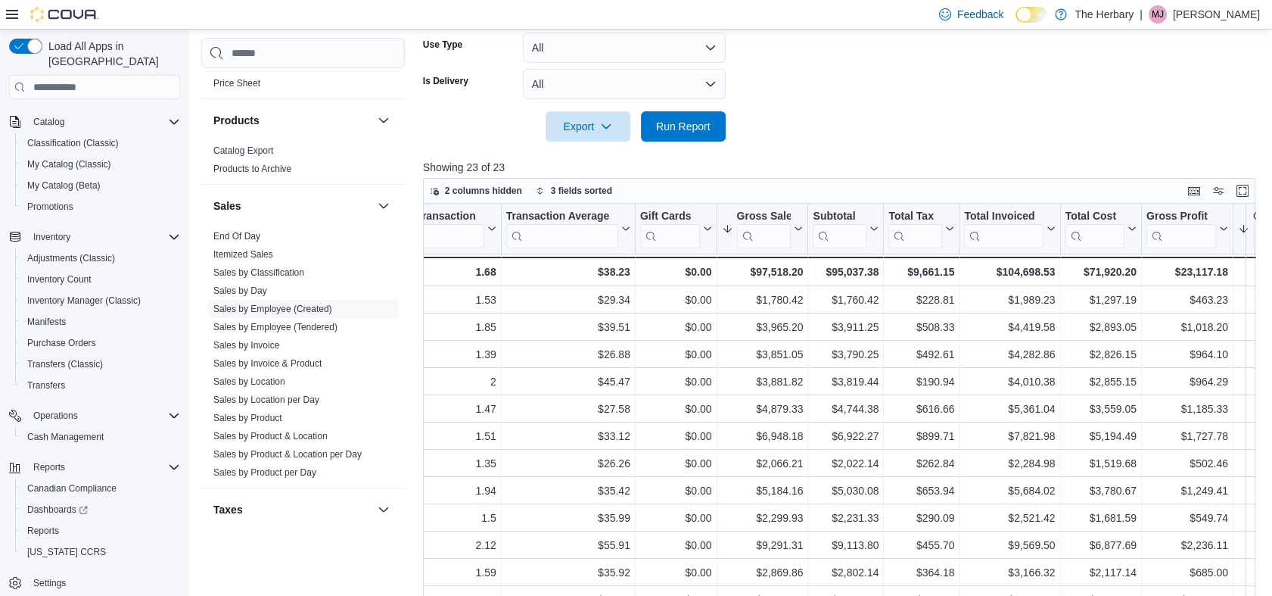
scroll to position [0, 597]
